Goal: Transaction & Acquisition: Purchase product/service

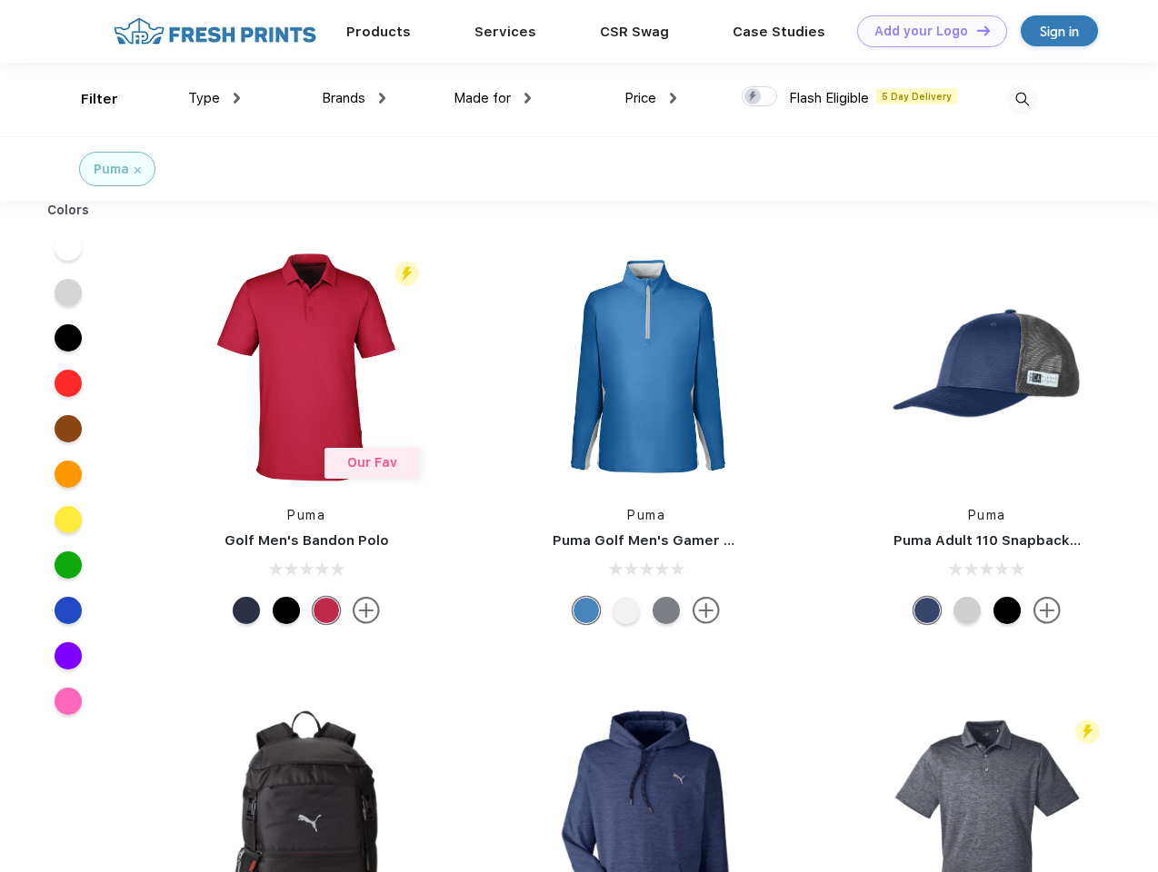
click at [925, 31] on link "Add your Logo Design Tool" at bounding box center [932, 31] width 150 height 32
click at [0, 0] on div "Design Tool" at bounding box center [0, 0] width 0 height 0
click at [975, 30] on link "Add your Logo Design Tool" at bounding box center [932, 31] width 150 height 32
click at [87, 99] on div "Filter" at bounding box center [99, 99] width 37 height 21
click at [214, 98] on span "Type" at bounding box center [204, 98] width 32 height 16
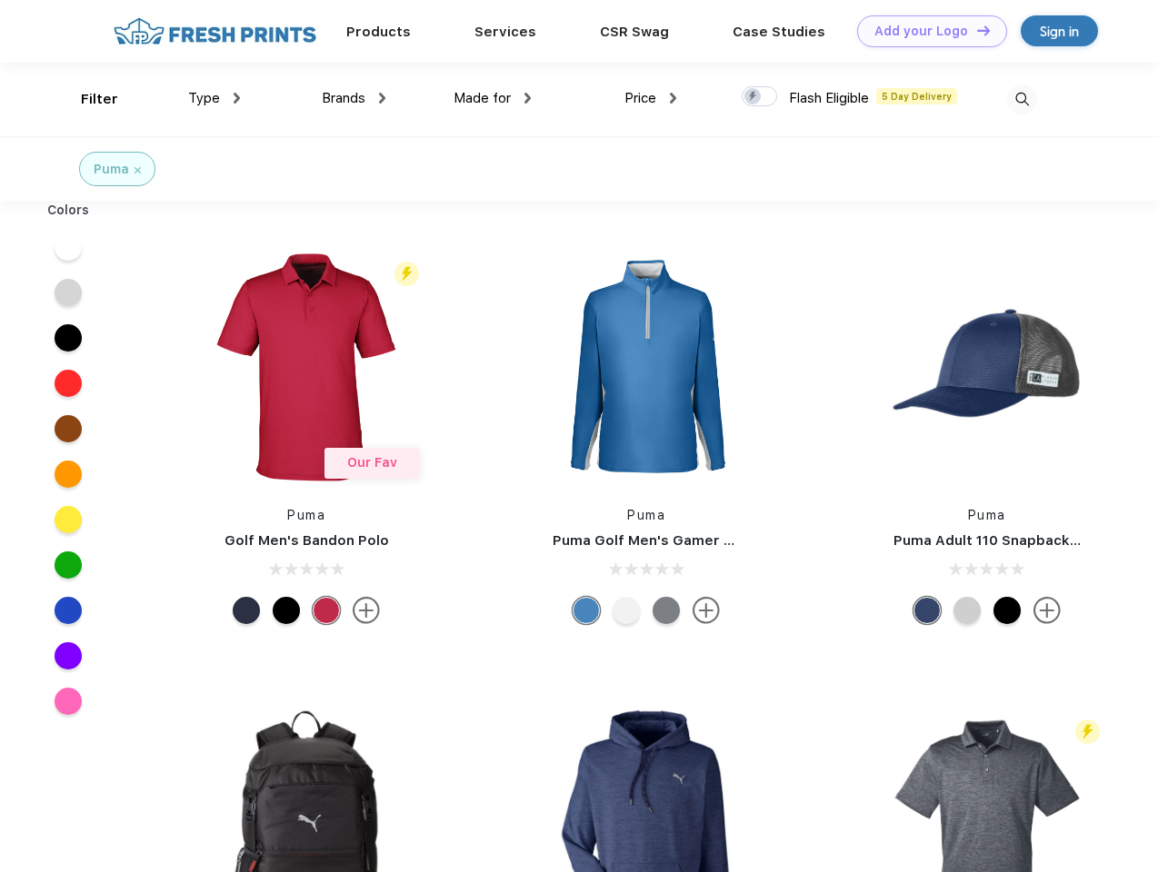
click at [353, 98] on span "Brands" at bounding box center [344, 98] width 44 height 16
click at [492, 98] on span "Made for" at bounding box center [481, 98] width 57 height 16
click at [651, 98] on span "Price" at bounding box center [640, 98] width 32 height 16
click at [760, 97] on div at bounding box center [758, 96] width 35 height 20
click at [753, 97] on input "checkbox" at bounding box center [747, 91] width 12 height 12
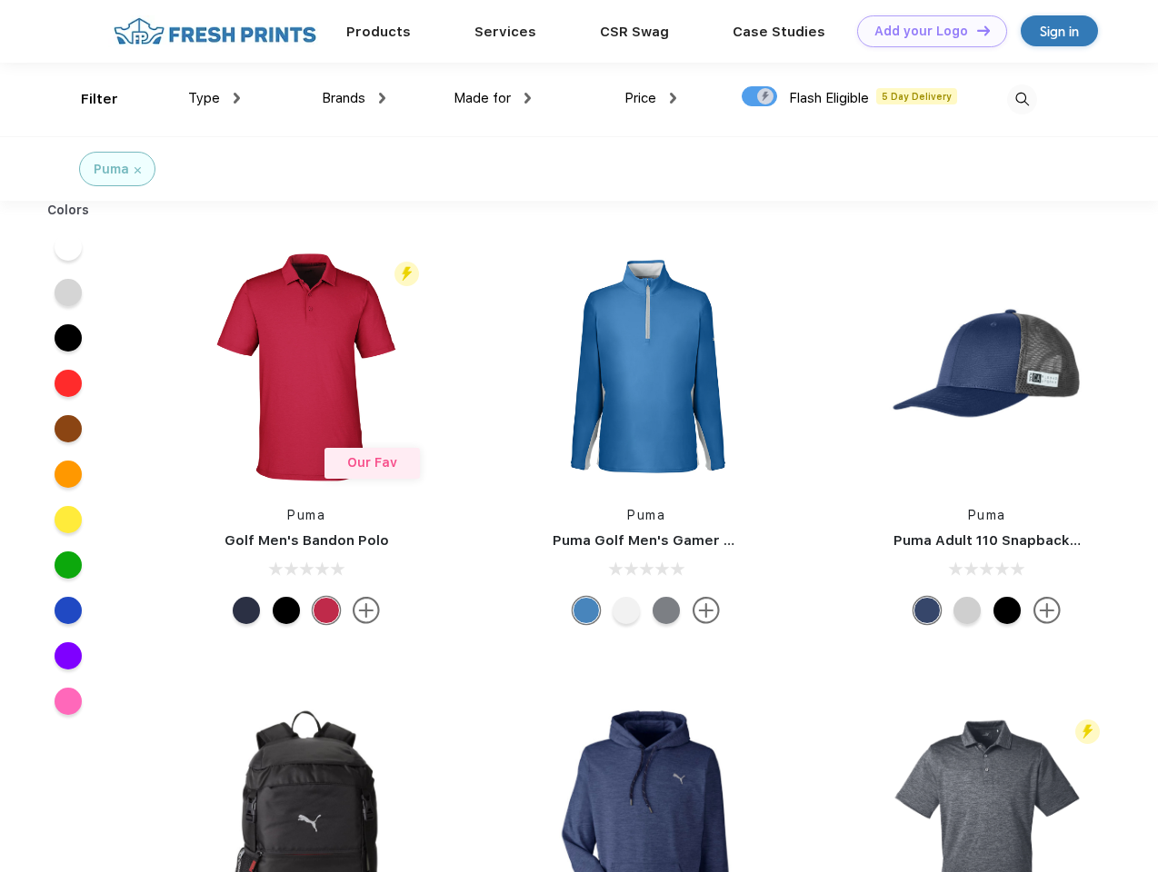
click at [1021, 99] on img at bounding box center [1022, 100] width 30 height 30
